Goal: Entertainment & Leisure: Consume media (video, audio)

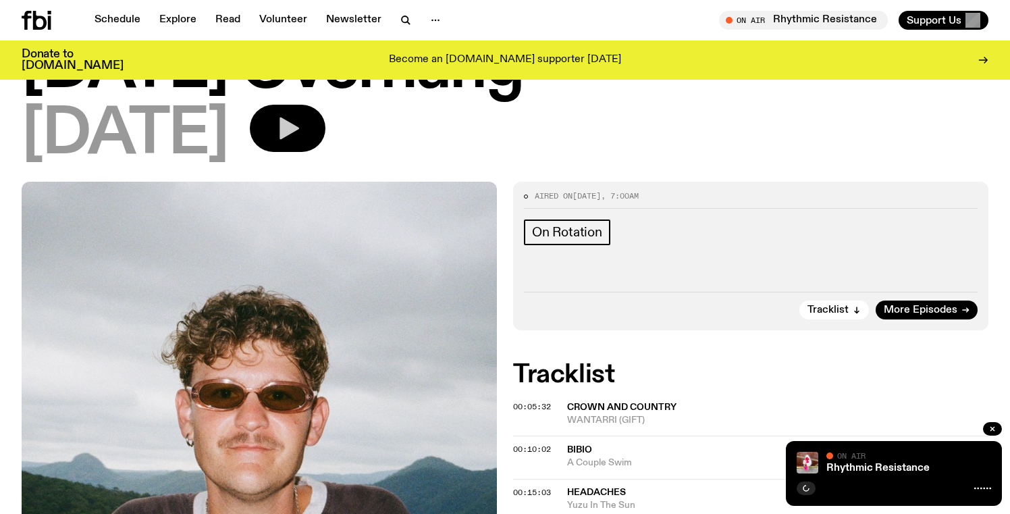
scroll to position [78, 0]
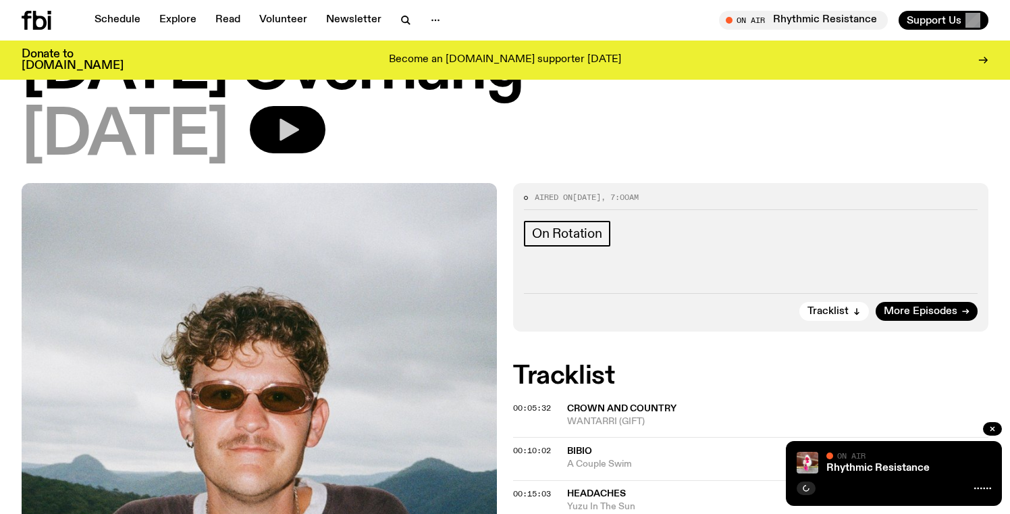
click at [325, 148] on button "button" at bounding box center [288, 129] width 76 height 47
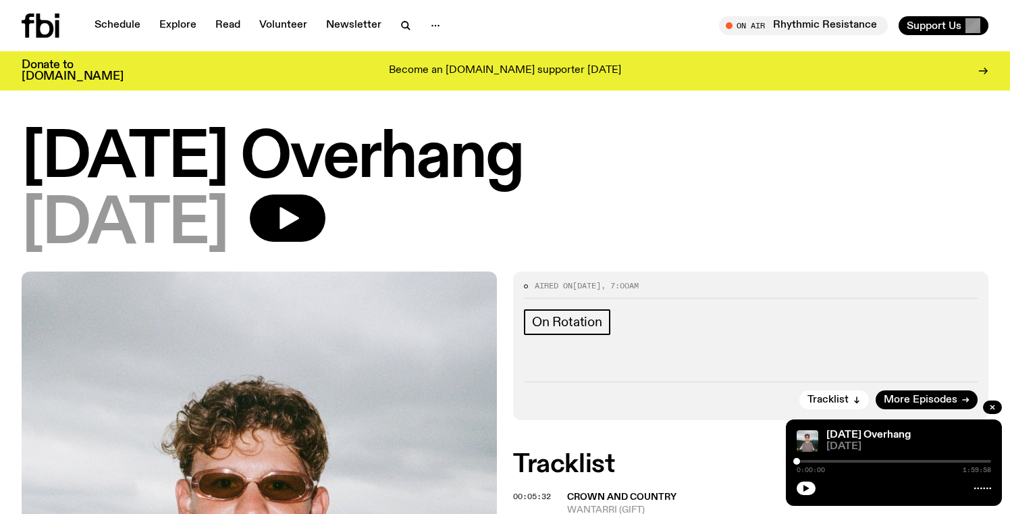
scroll to position [0, 0]
click at [808, 493] on button "button" at bounding box center [806, 488] width 19 height 14
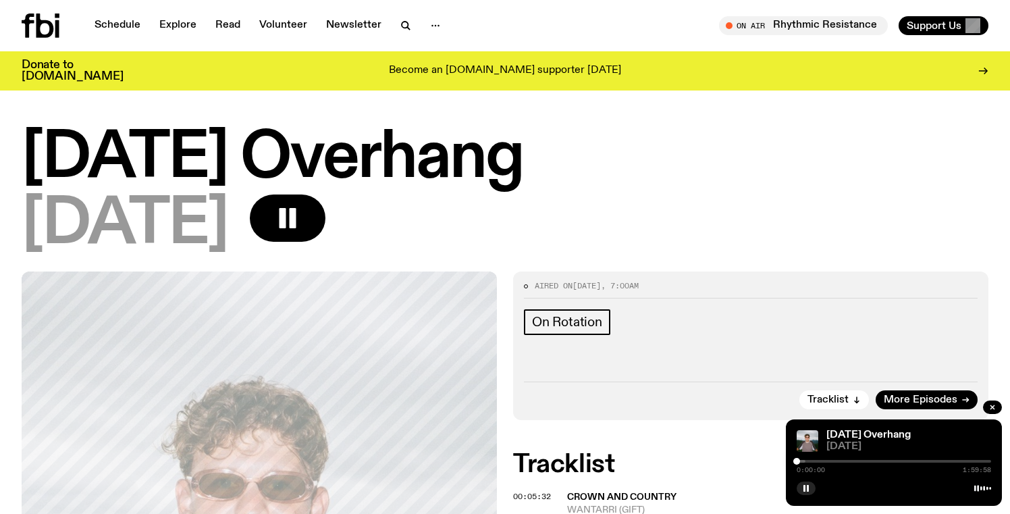
click at [801, 462] on div at bounding box center [708, 461] width 194 height 3
click at [799, 460] on div at bounding box center [801, 461] width 7 height 7
click at [798, 461] on div at bounding box center [798, 461] width 7 height 7
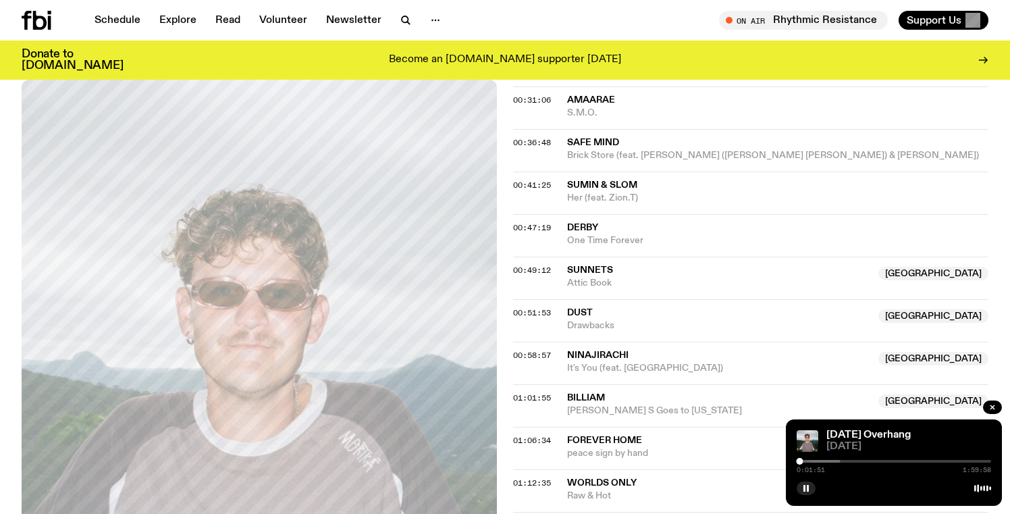
scroll to position [646, 0]
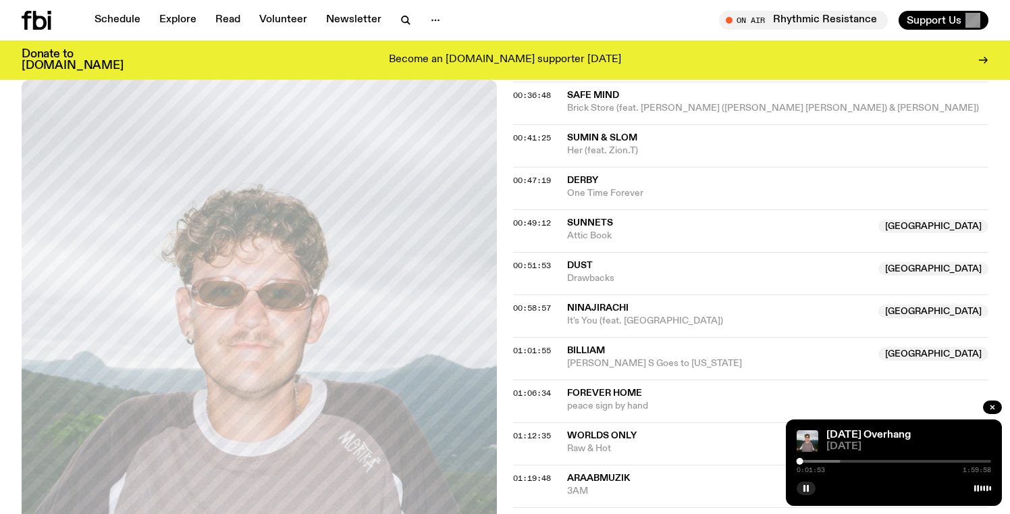
click at [903, 456] on div "Saturday Overhang 16.08.25 0:01:53 1:59:58" at bounding box center [894, 462] width 216 height 86
click at [895, 463] on div "0:01:54 1:59:58" at bounding box center [894, 465] width 194 height 16
click at [894, 462] on div "0:01:55 1:59:58" at bounding box center [894, 465] width 194 height 16
drag, startPoint x: 801, startPoint y: 460, endPoint x: 909, endPoint y: 464, distance: 108.1
click at [909, 464] on div "1:09:09 1:59:58" at bounding box center [894, 465] width 194 height 16
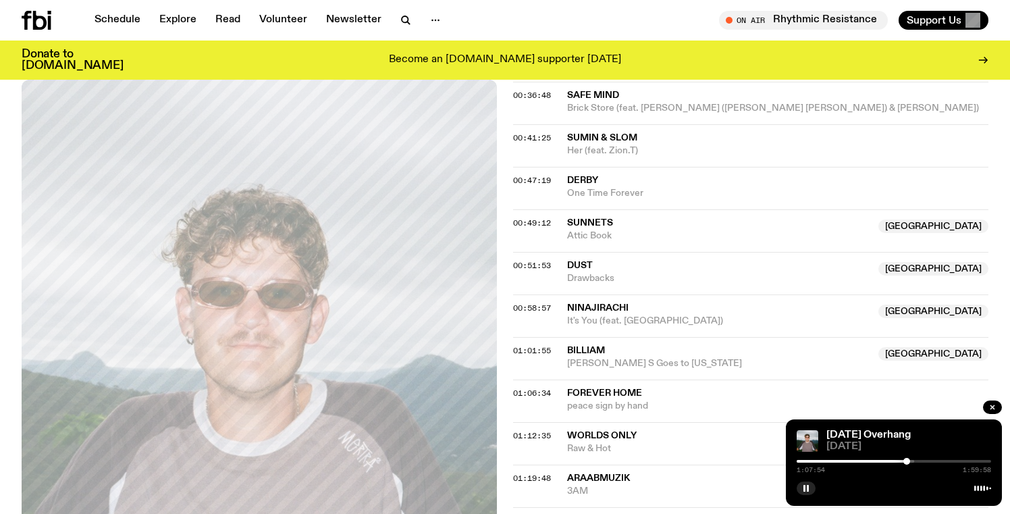
click at [907, 461] on div at bounding box center [906, 461] width 7 height 7
click at [909, 462] on div at bounding box center [908, 461] width 7 height 7
click at [934, 437] on div "[DATE] Overhang" at bounding box center [907, 435] width 167 height 10
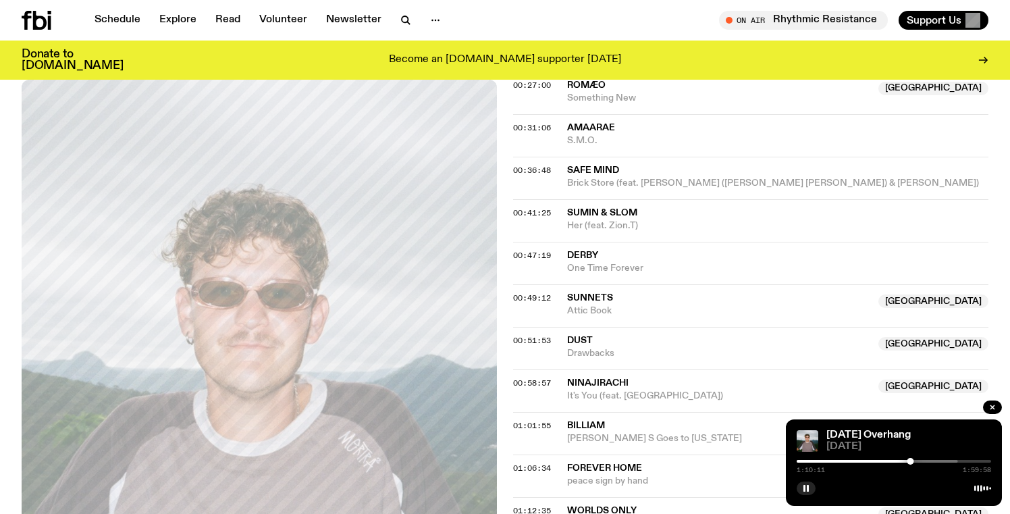
scroll to position [420, 0]
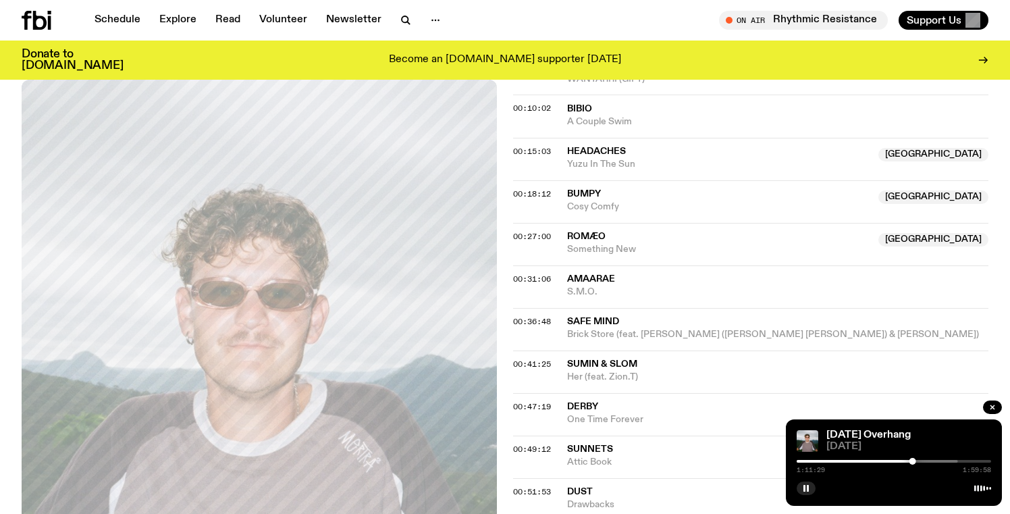
click at [910, 460] on div at bounding box center [912, 461] width 7 height 7
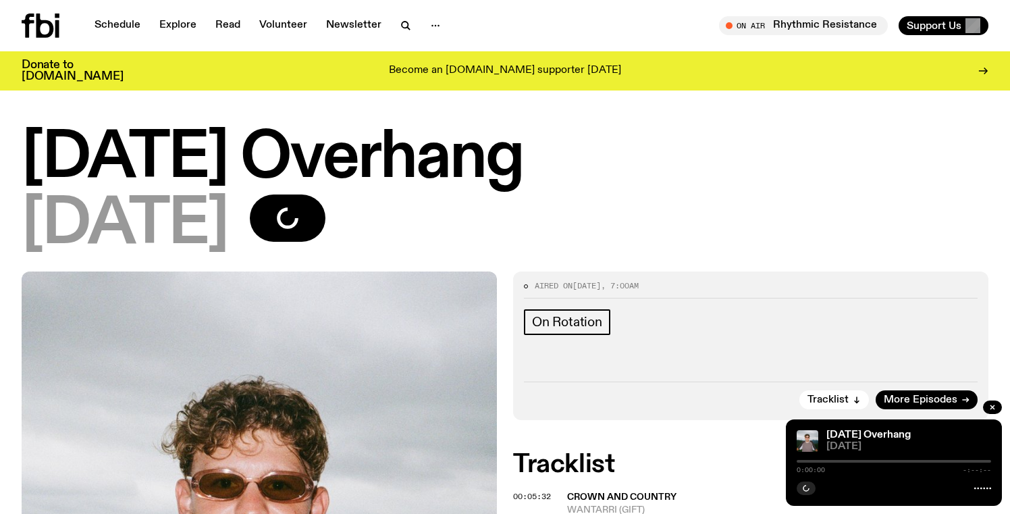
click at [884, 462] on div at bounding box center [894, 461] width 194 height 3
click at [880, 462] on div at bounding box center [815, 461] width 194 height 3
click at [894, 461] on div at bounding box center [894, 461] width 194 height 3
click at [895, 461] on div at bounding box center [893, 461] width 7 height 7
click at [896, 461] on div at bounding box center [895, 461] width 7 height 7
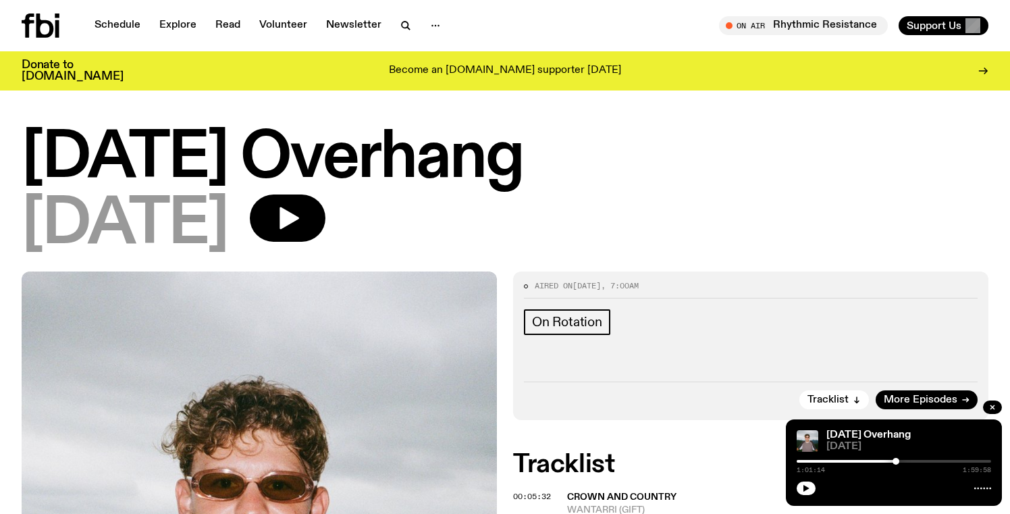
click at [896, 461] on div at bounding box center [895, 461] width 7 height 7
click at [976, 489] on icon at bounding box center [982, 488] width 17 height 11
click at [899, 460] on div at bounding box center [894, 461] width 194 height 3
click at [903, 459] on div "1:03:19 1:59:58" at bounding box center [894, 465] width 194 height 16
click at [905, 458] on div "1:03:19 1:59:58" at bounding box center [894, 465] width 194 height 16
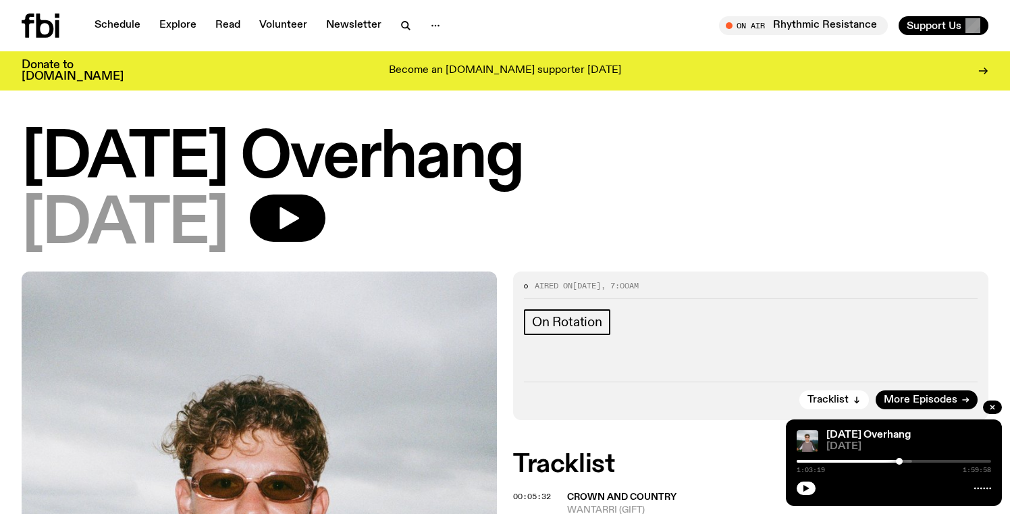
click at [905, 461] on div at bounding box center [815, 461] width 194 height 3
click at [908, 461] on div at bounding box center [815, 461] width 194 height 3
click at [911, 460] on div at bounding box center [908, 461] width 7 height 7
click at [803, 491] on icon "button" at bounding box center [806, 488] width 8 height 8
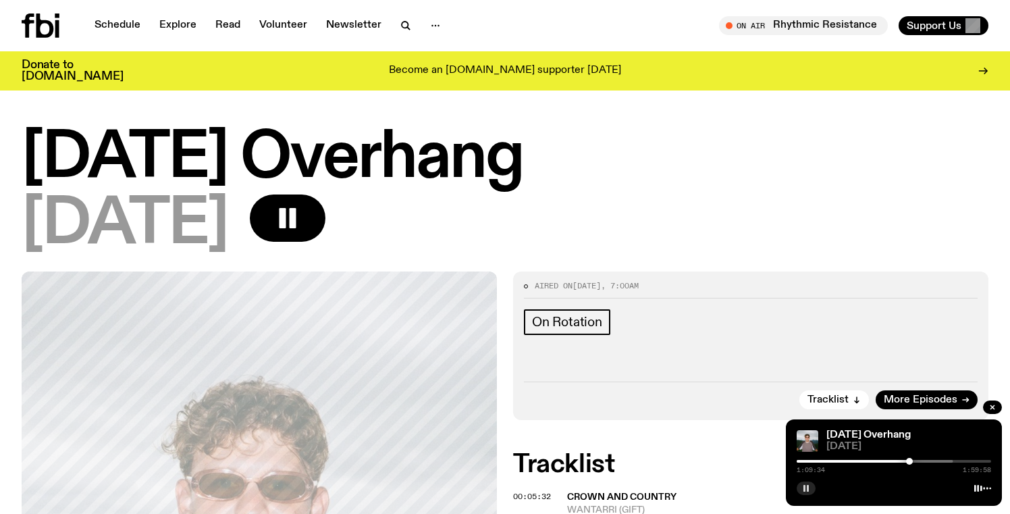
click at [909, 463] on div at bounding box center [909, 461] width 7 height 7
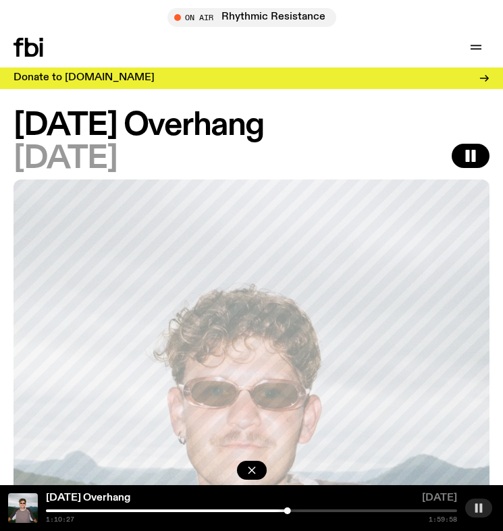
click at [483, 510] on icon "button" at bounding box center [478, 508] width 11 height 11
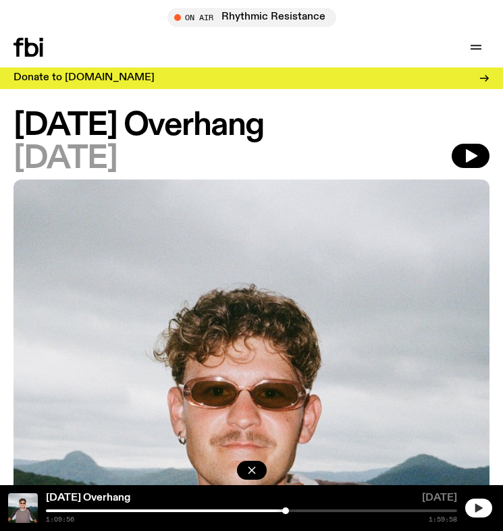
click at [286, 510] on div at bounding box center [285, 511] width 7 height 7
click at [477, 513] on icon "button" at bounding box center [478, 508] width 11 height 11
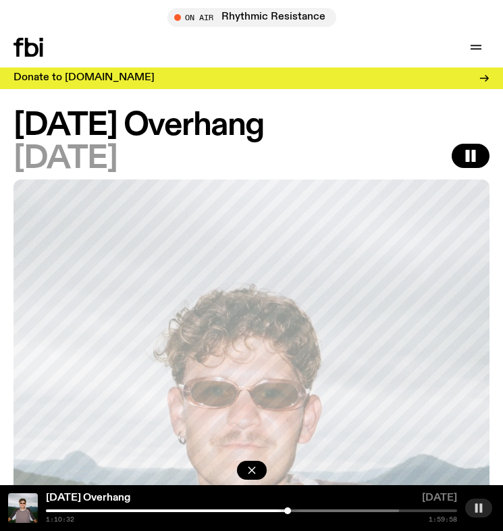
click at [483, 508] on icon "button" at bounding box center [478, 508] width 11 height 11
click at [482, 512] on rect "button" at bounding box center [480, 508] width 3 height 9
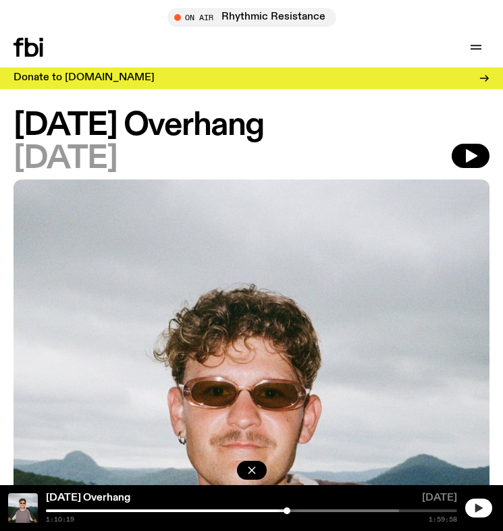
click at [286, 510] on div at bounding box center [287, 511] width 7 height 7
click at [288, 512] on div at bounding box center [288, 511] width 7 height 7
click at [288, 512] on div at bounding box center [287, 511] width 7 height 7
click at [479, 510] on icon "button" at bounding box center [478, 508] width 7 height 9
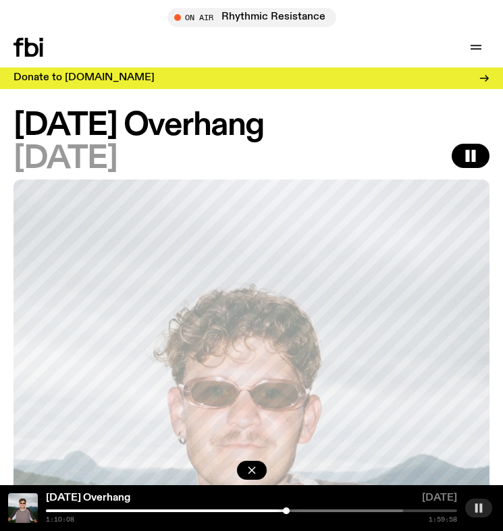
click at [286, 511] on div at bounding box center [286, 511] width 7 height 7
click at [287, 511] on div at bounding box center [287, 511] width 7 height 7
click at [479, 507] on icon "button" at bounding box center [478, 508] width 11 height 11
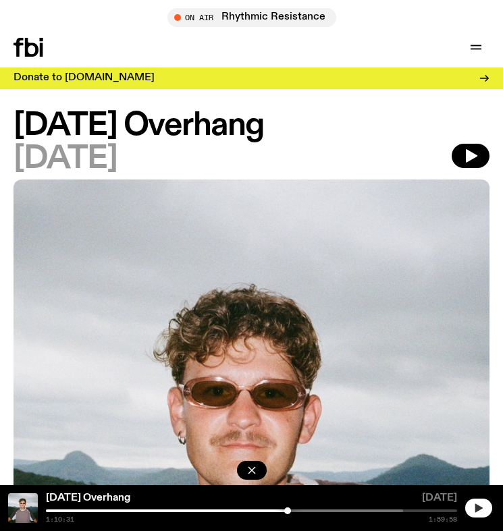
click at [287, 512] on div at bounding box center [287, 511] width 7 height 7
click at [477, 513] on icon "button" at bounding box center [478, 508] width 11 height 11
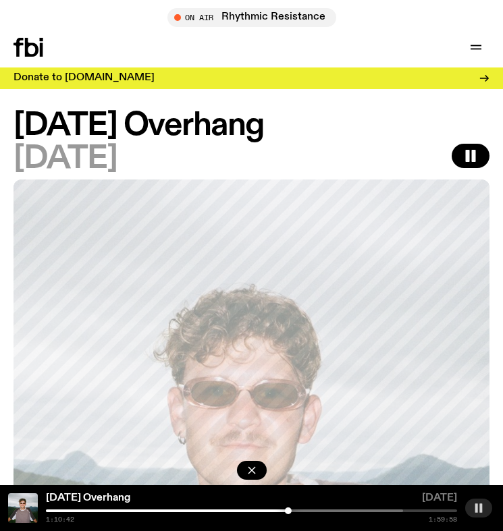
click at [477, 511] on rect "button" at bounding box center [476, 508] width 3 height 9
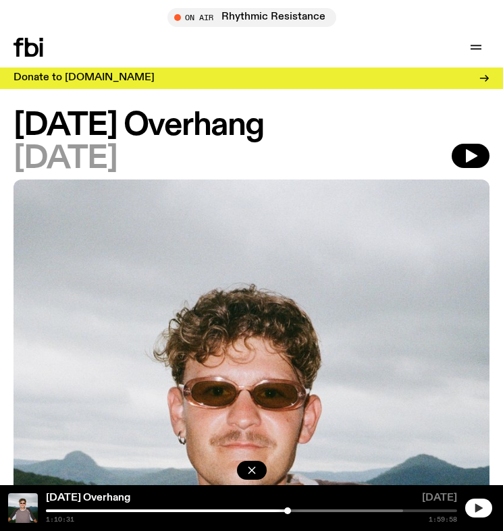
click at [288, 511] on div at bounding box center [287, 511] width 7 height 7
click at [480, 507] on icon "button" at bounding box center [478, 508] width 7 height 9
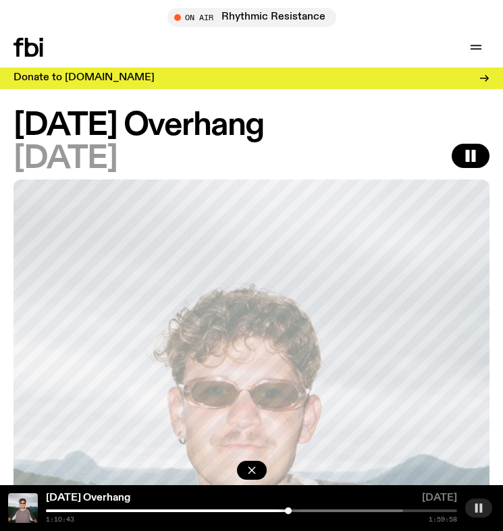
click at [481, 508] on rect "button" at bounding box center [480, 508] width 3 height 9
click at [475, 500] on button "button" at bounding box center [478, 508] width 27 height 19
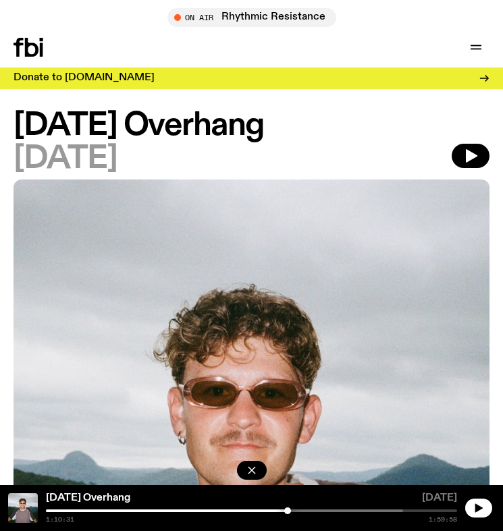
click at [288, 510] on div at bounding box center [287, 511] width 7 height 7
click at [482, 510] on icon "button" at bounding box center [478, 508] width 11 height 11
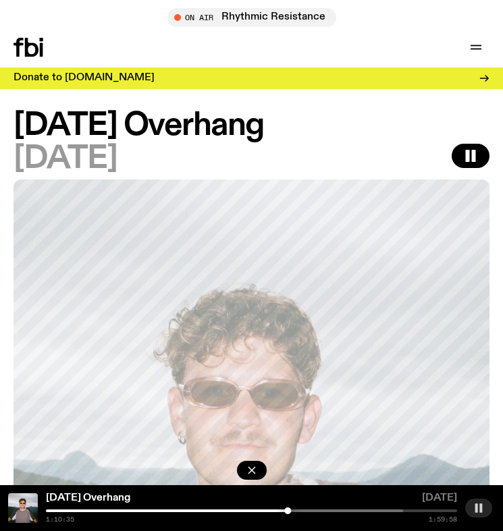
click at [478, 512] on icon "button" at bounding box center [478, 508] width 11 height 11
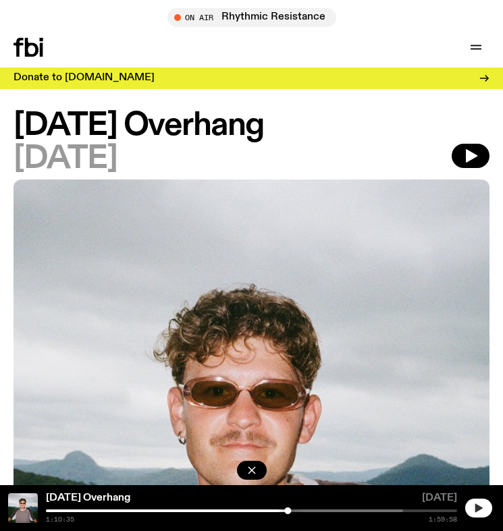
click at [481, 509] on icon "button" at bounding box center [478, 508] width 7 height 9
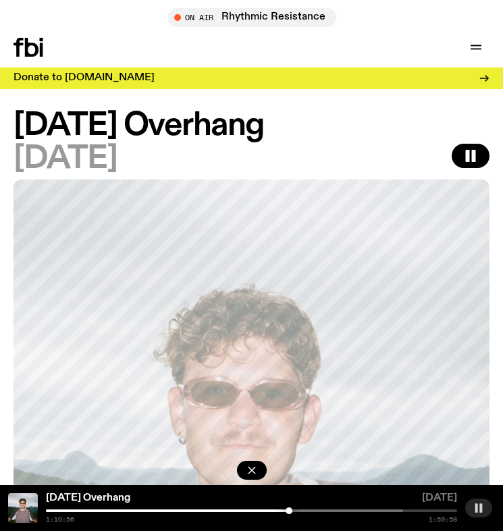
click at [478, 507] on icon "button" at bounding box center [478, 508] width 11 height 11
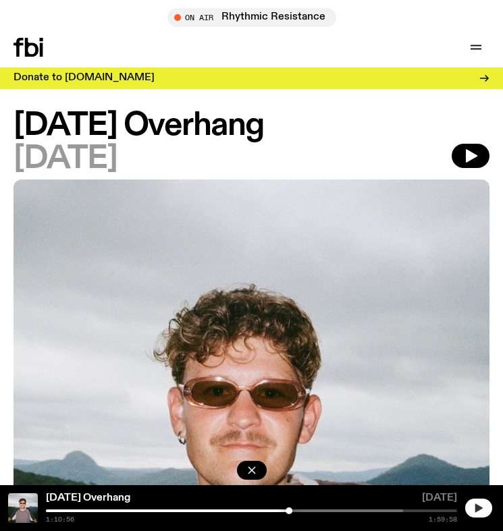
click at [483, 511] on icon "button" at bounding box center [478, 508] width 11 height 11
click at [481, 513] on button "button" at bounding box center [478, 508] width 27 height 19
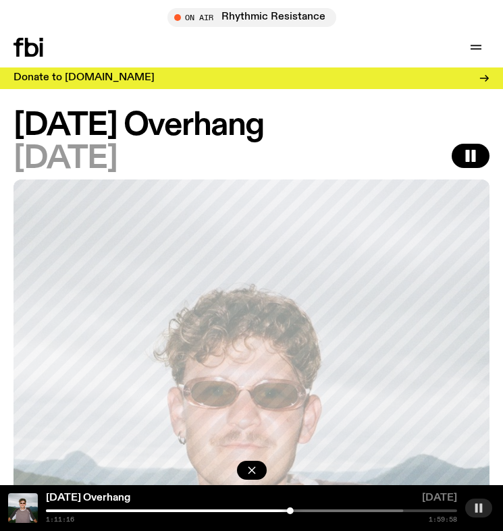
click at [477, 511] on rect "button" at bounding box center [476, 508] width 3 height 9
click at [477, 511] on icon "button" at bounding box center [478, 508] width 7 height 9
